Goal: Task Accomplishment & Management: Manage account settings

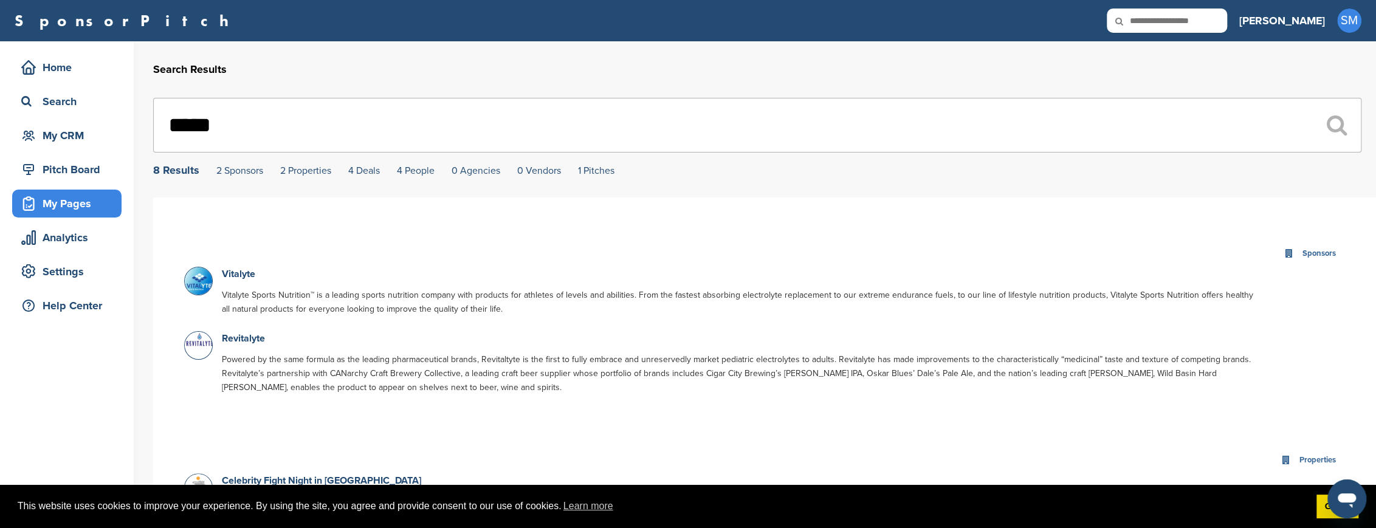
click at [56, 201] on div "My Pages" at bounding box center [69, 204] width 103 height 22
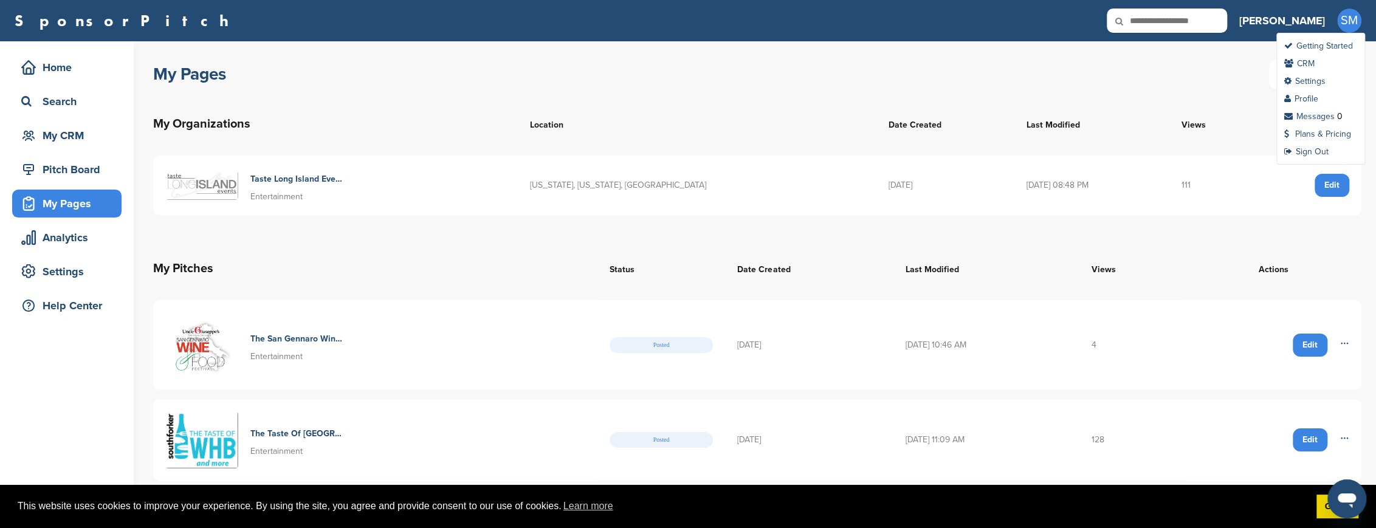
click at [1350, 18] on span "SM" at bounding box center [1349, 21] width 24 height 24
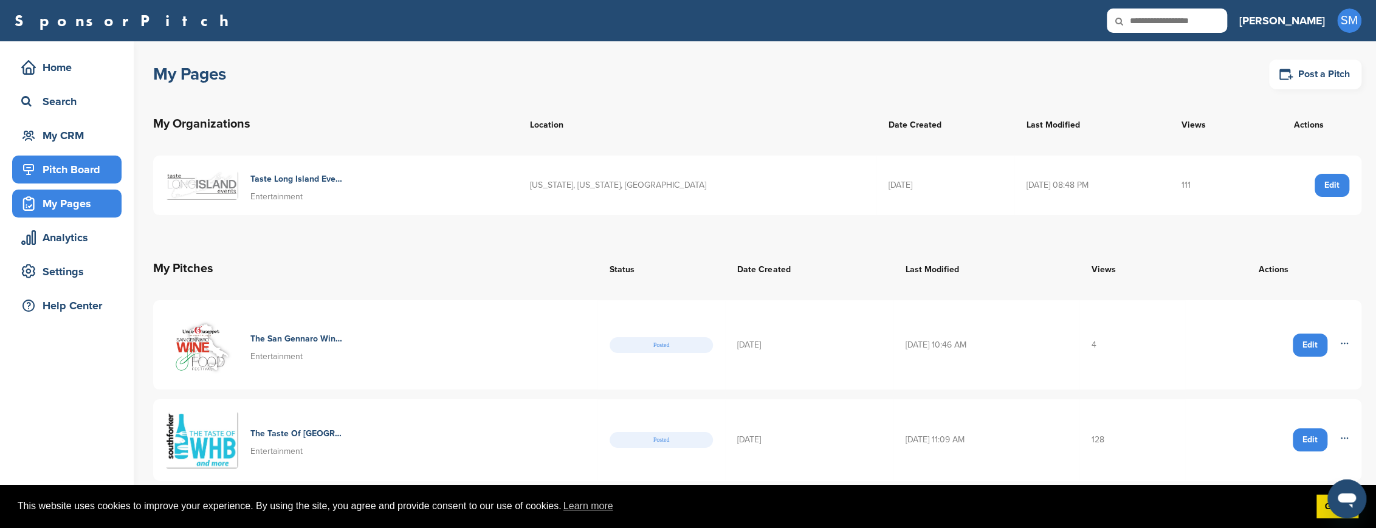
click at [81, 168] on div "Pitch Board" at bounding box center [69, 170] width 103 height 22
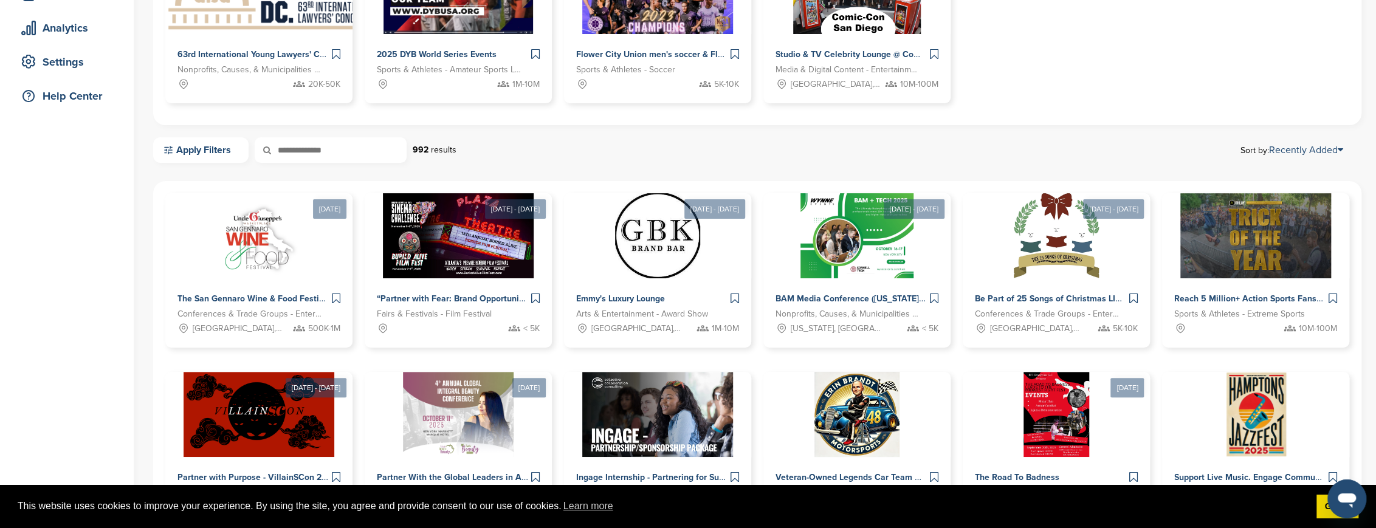
scroll to position [221, 0]
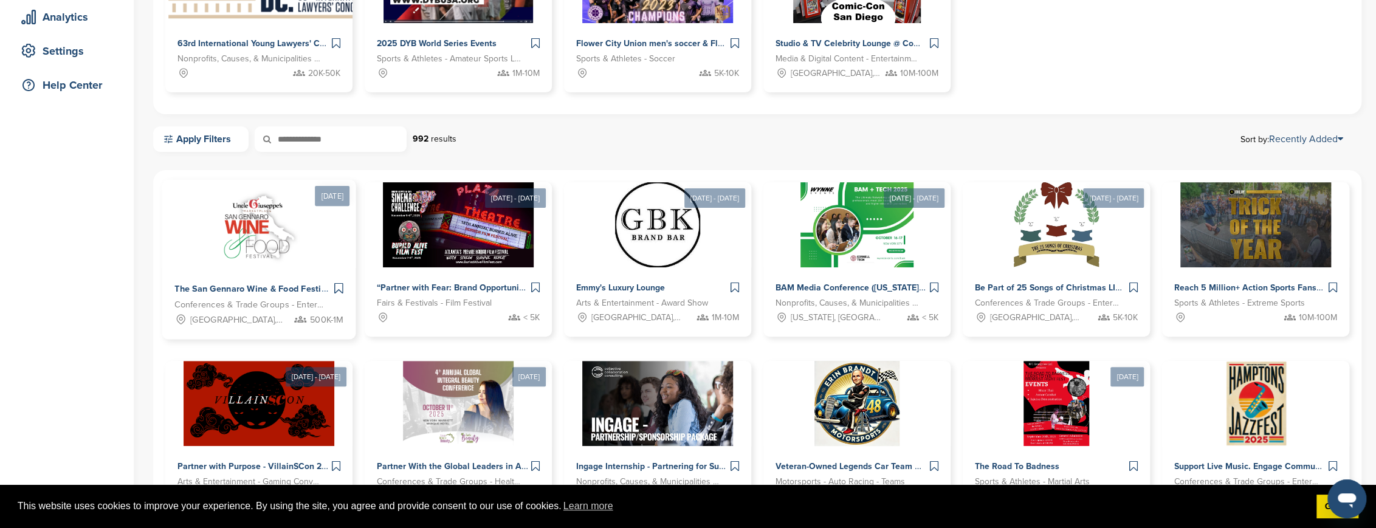
click at [236, 286] on span "The San Gennaro Wine & Food Festival" at bounding box center [253, 289] width 159 height 11
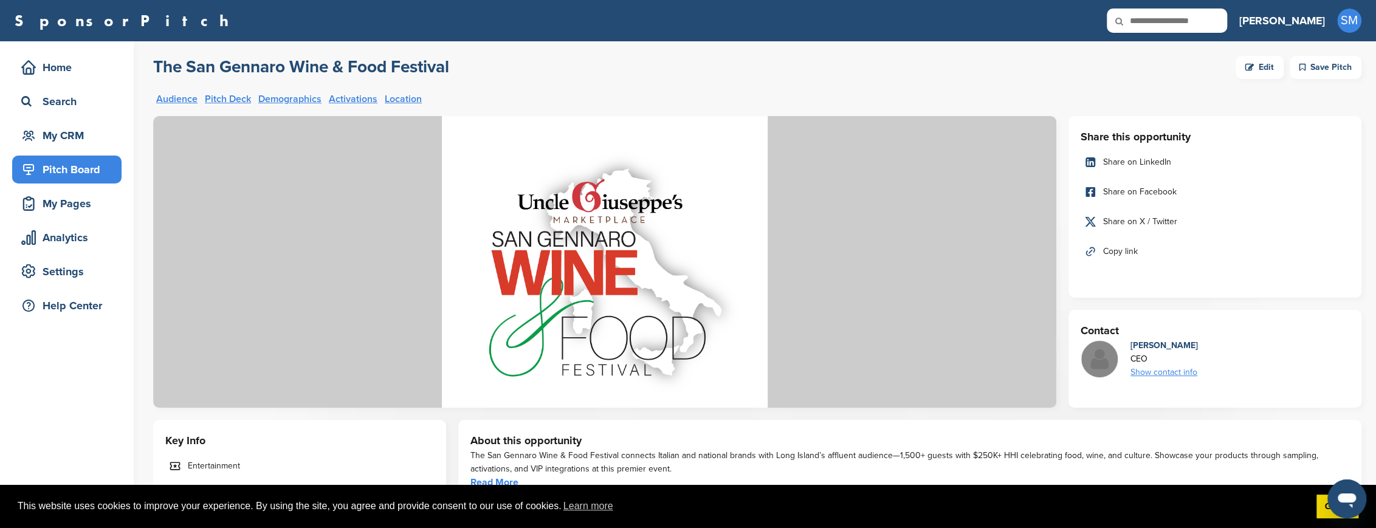
click at [1270, 66] on div "Edit" at bounding box center [1260, 67] width 48 height 23
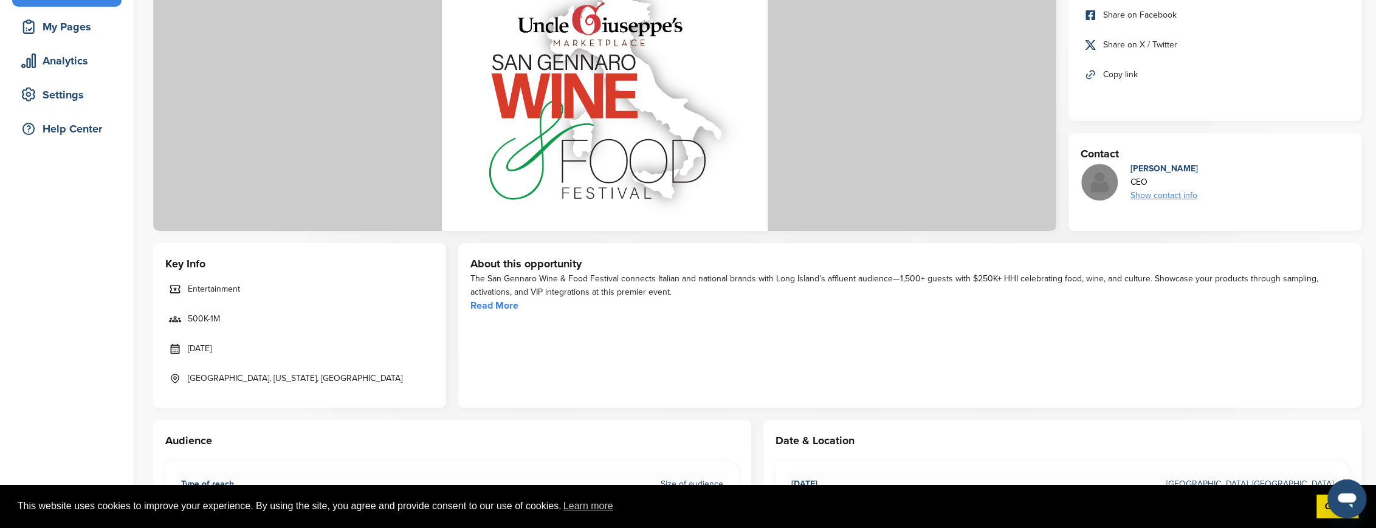
scroll to position [221, 0]
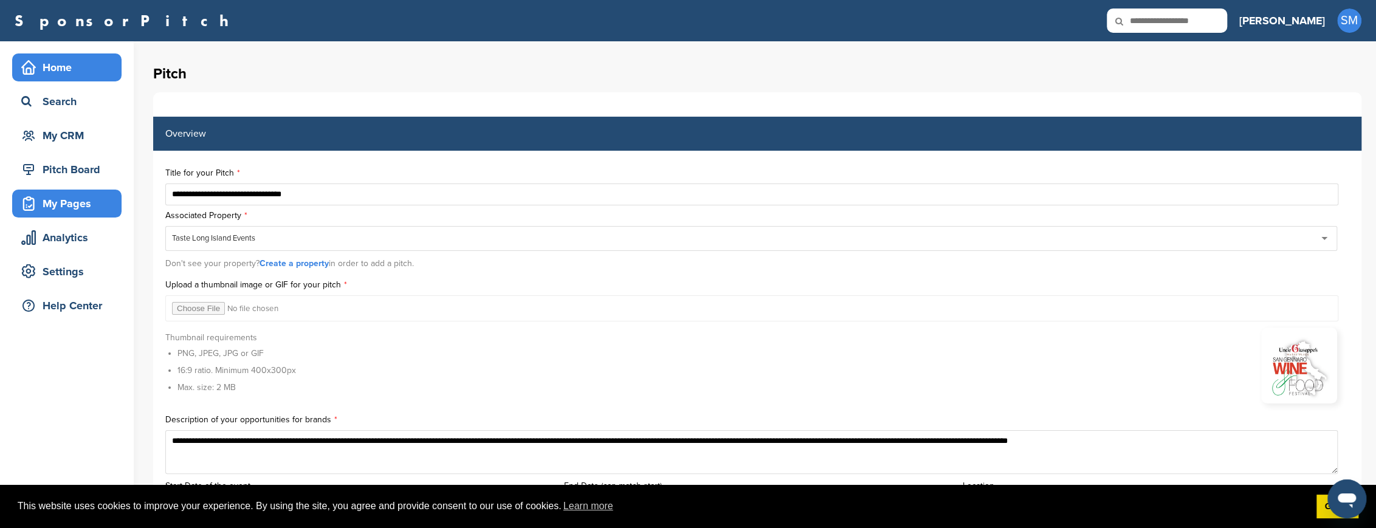
click at [66, 60] on div "Home" at bounding box center [69, 68] width 103 height 22
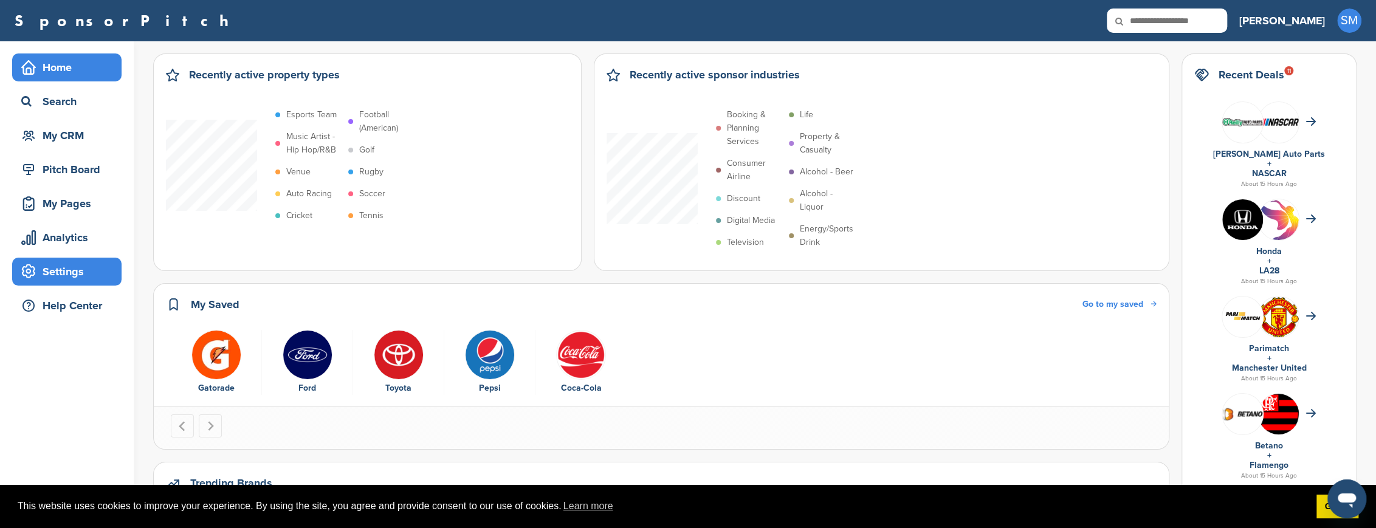
click at [63, 269] on div "Settings" at bounding box center [69, 272] width 103 height 22
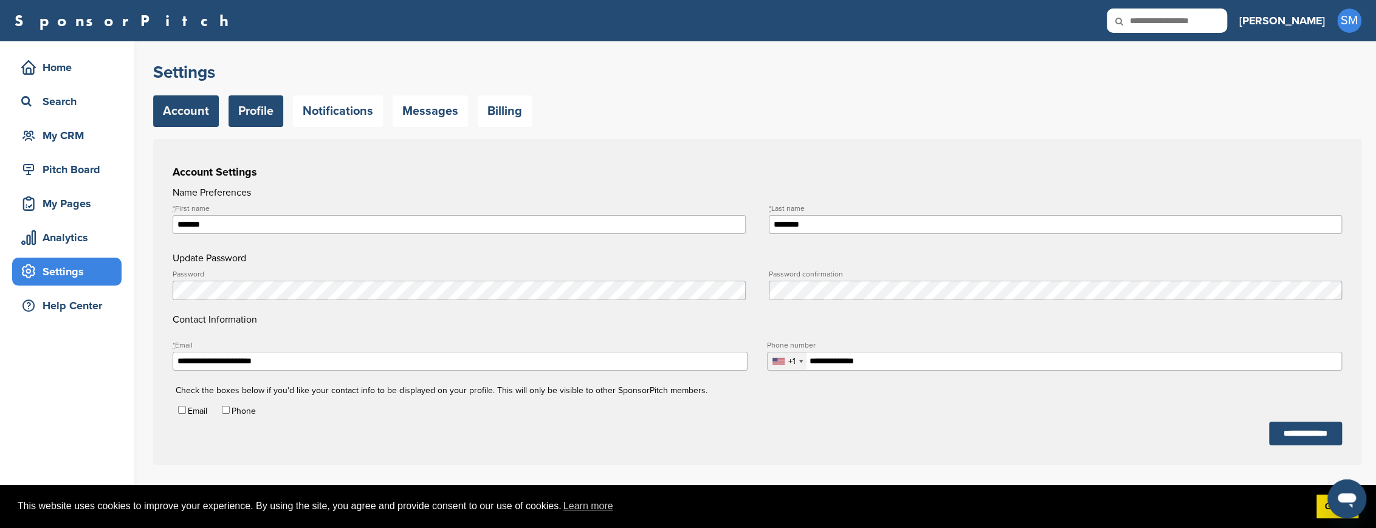
click at [258, 112] on link "Profile" at bounding box center [256, 111] width 55 height 32
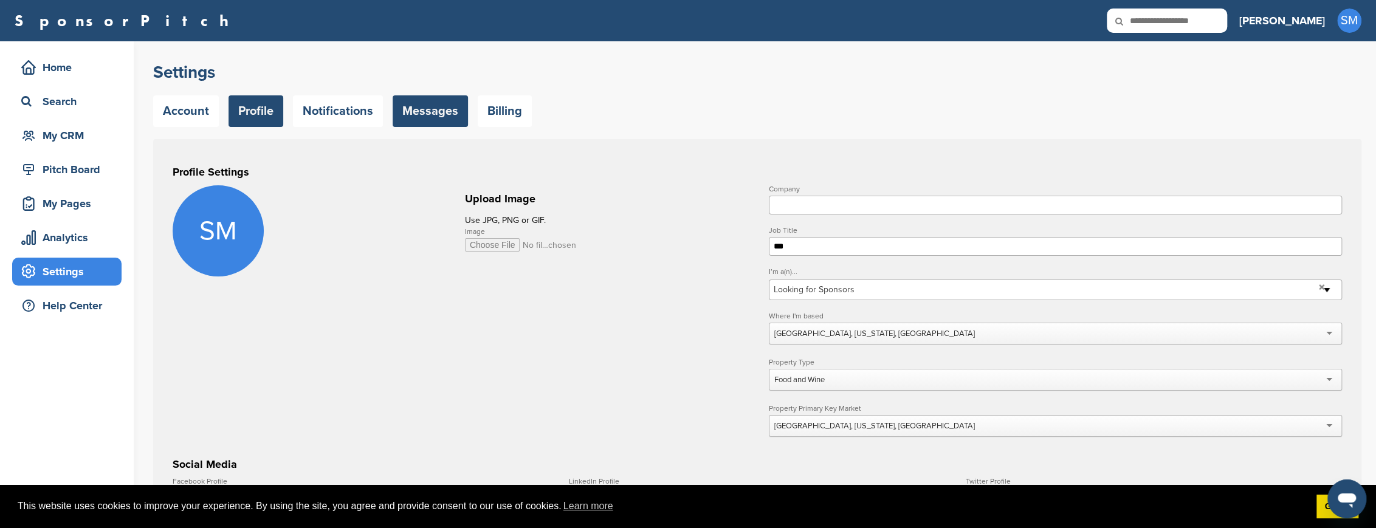
click at [438, 110] on link "Messages" at bounding box center [430, 111] width 75 height 32
click at [351, 109] on link "Notifications" at bounding box center [338, 111] width 90 height 32
click at [18, 51] on div "Home Search My CRM Pitch Board My Pages Analytics Settings Help Center" at bounding box center [67, 189] width 134 height 297
click at [43, 64] on div "Home" at bounding box center [69, 68] width 103 height 22
click at [651, 390] on form "**********" at bounding box center [757, 490] width 1169 height 611
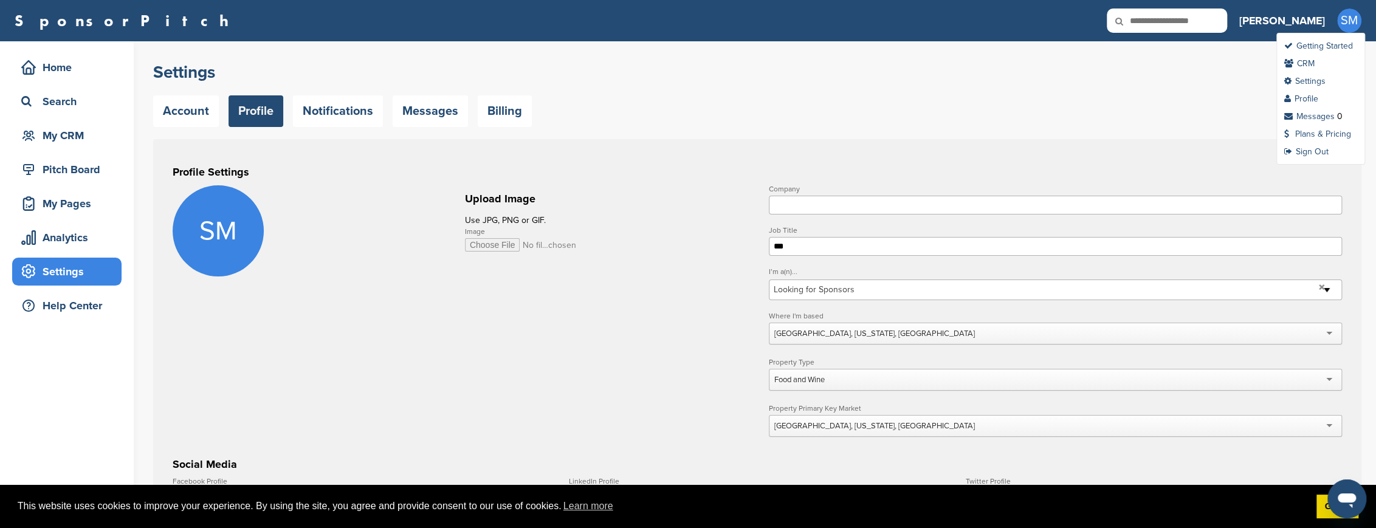
click at [1341, 19] on span "SM" at bounding box center [1349, 21] width 24 height 24
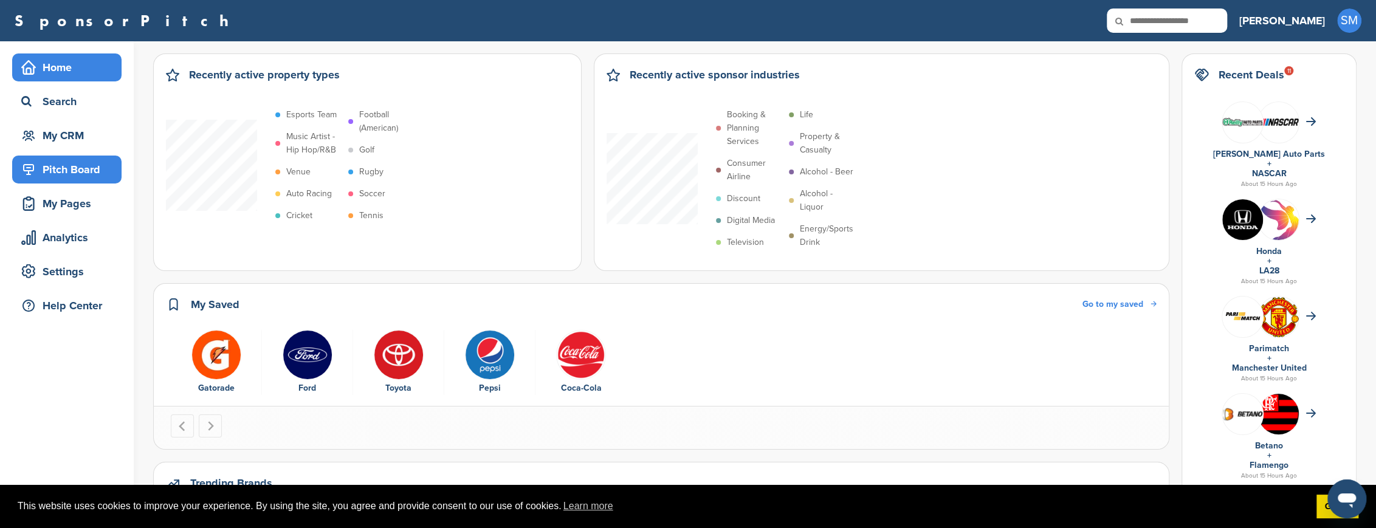
click at [57, 170] on div "Pitch Board" at bounding box center [69, 170] width 103 height 22
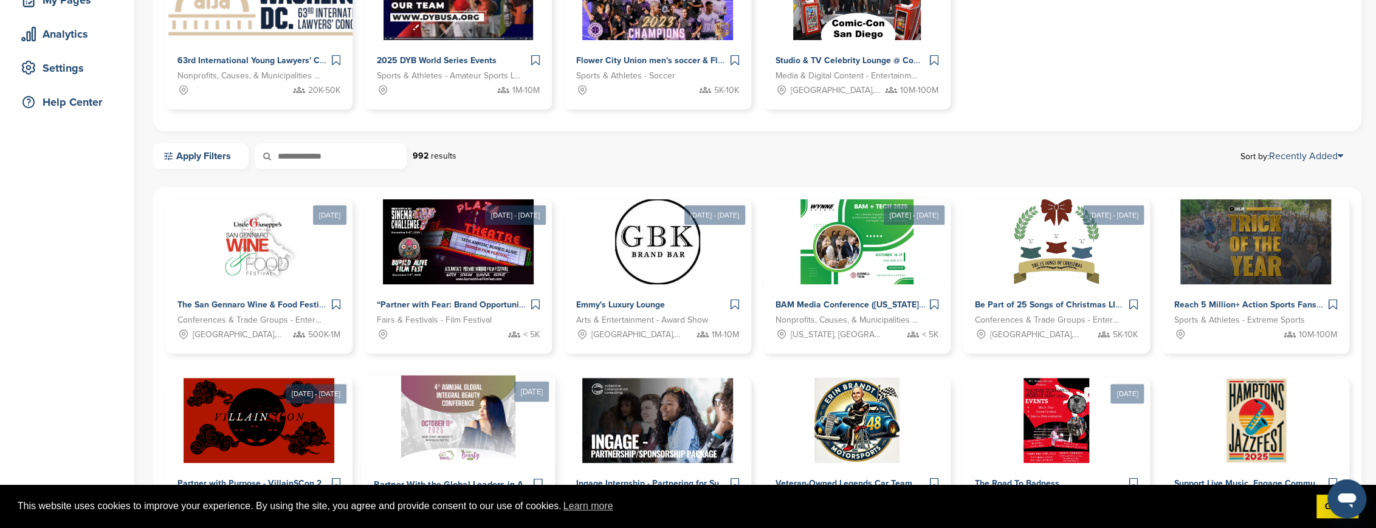
scroll to position [221, 0]
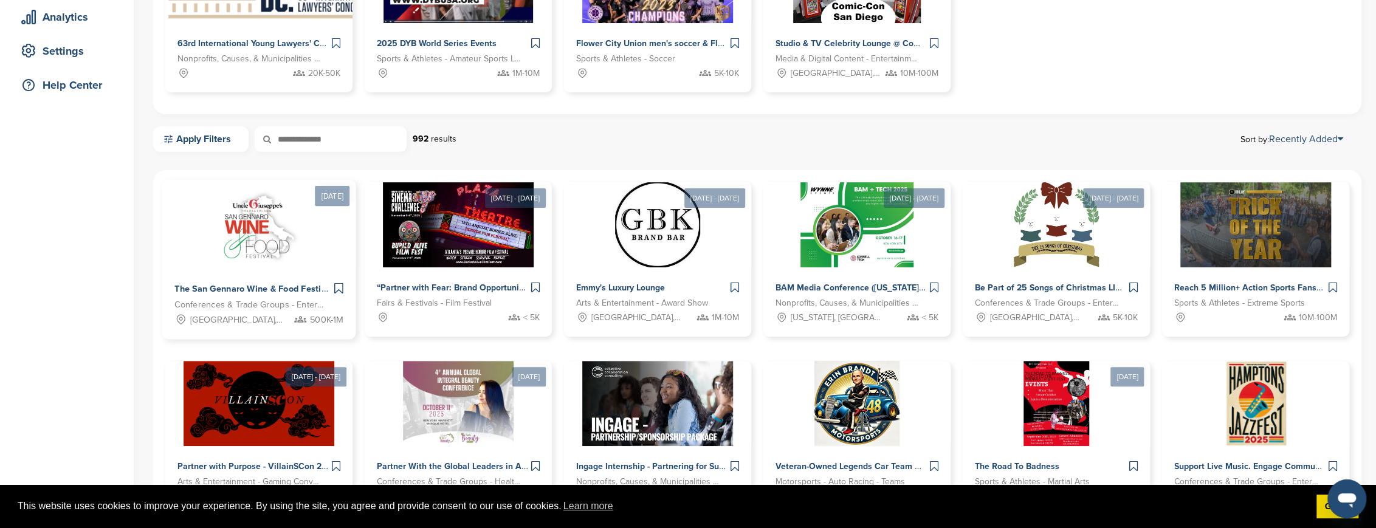
click at [257, 252] on img at bounding box center [259, 224] width 98 height 88
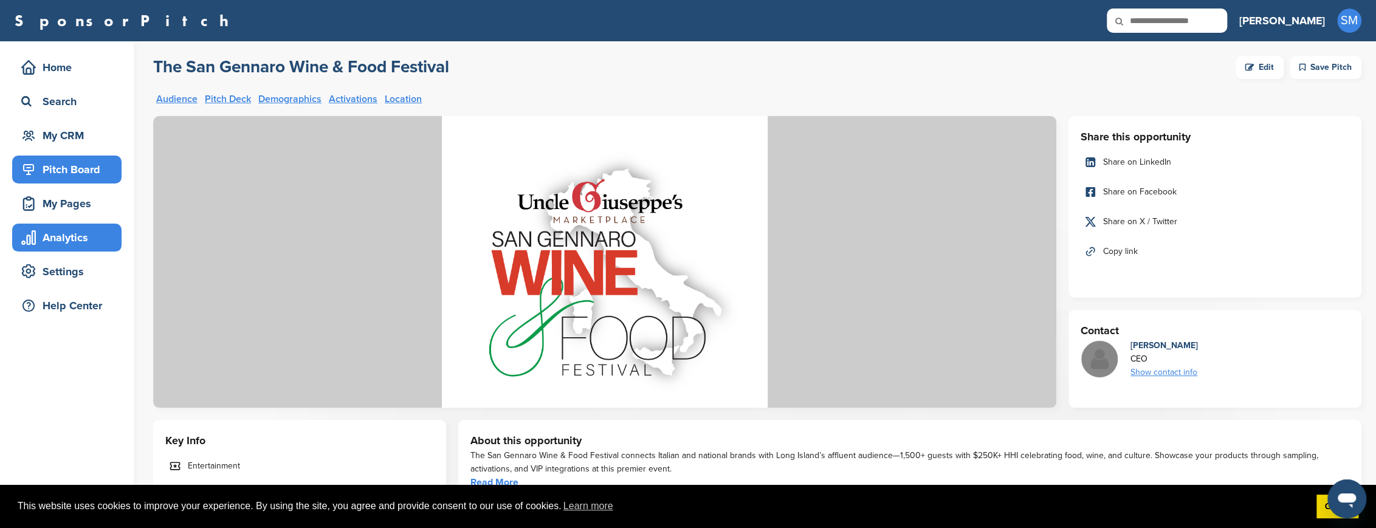
click at [61, 235] on div "Analytics" at bounding box center [69, 238] width 103 height 22
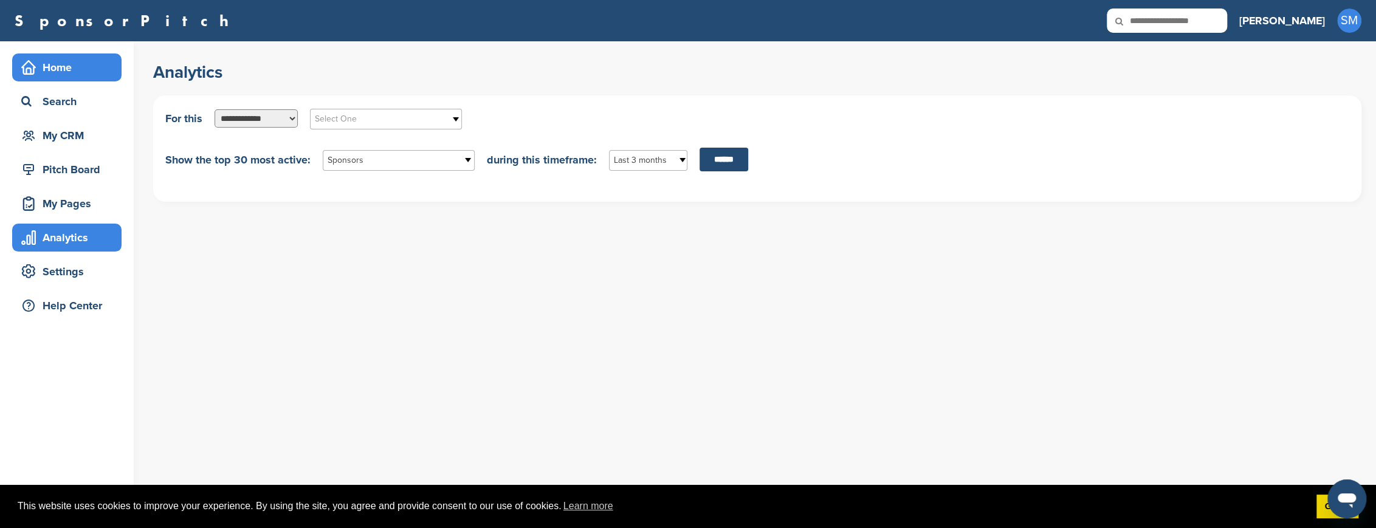
click at [50, 68] on div "Home" at bounding box center [69, 68] width 103 height 22
